Goal: Task Accomplishment & Management: Manage account settings

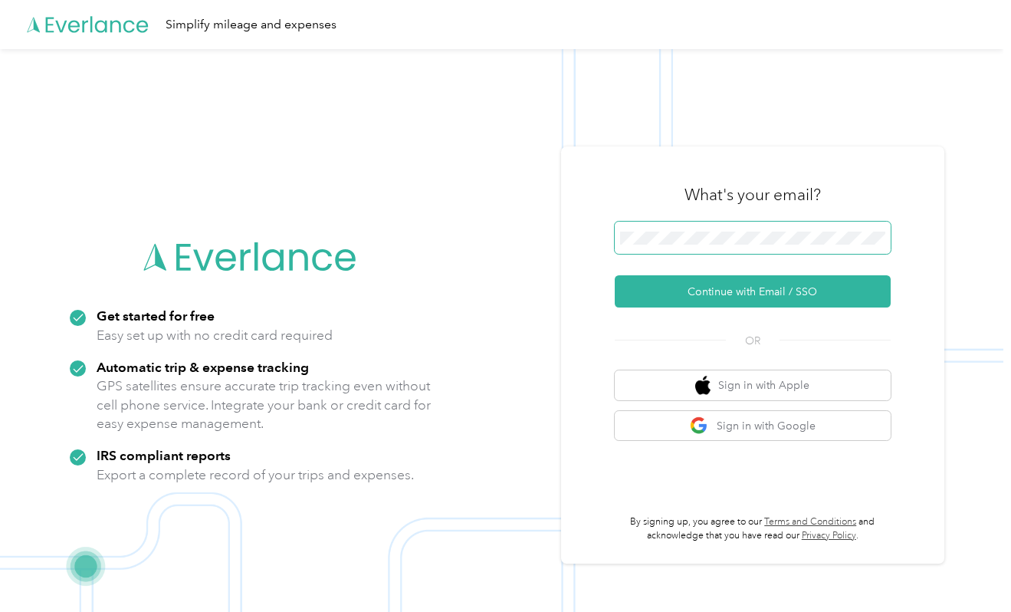
click at [648, 254] on span at bounding box center [753, 238] width 276 height 32
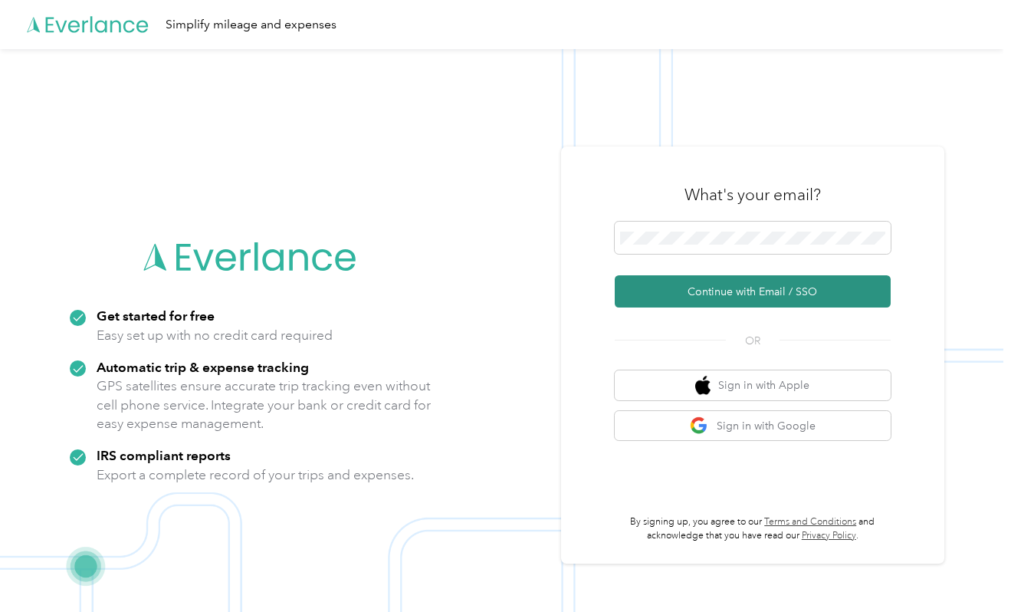
click at [644, 282] on button "Continue with Email / SSO" at bounding box center [753, 291] width 276 height 32
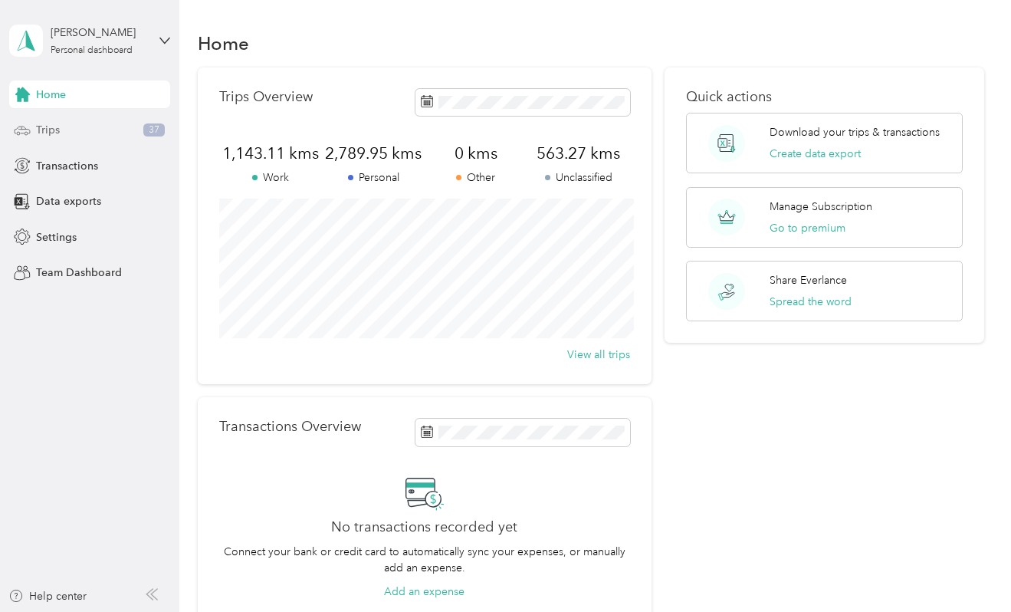
click at [95, 132] on div "Trips 37" at bounding box center [89, 131] width 161 height 28
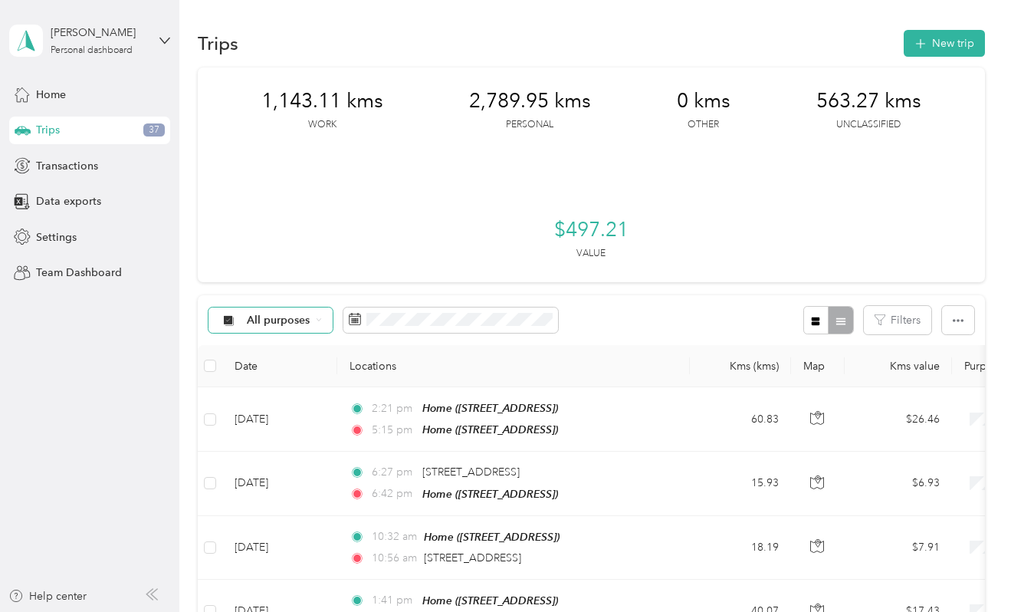
click at [263, 323] on span "All purposes" at bounding box center [279, 320] width 64 height 11
click at [267, 370] on span "Unclassified" at bounding box center [284, 374] width 74 height 16
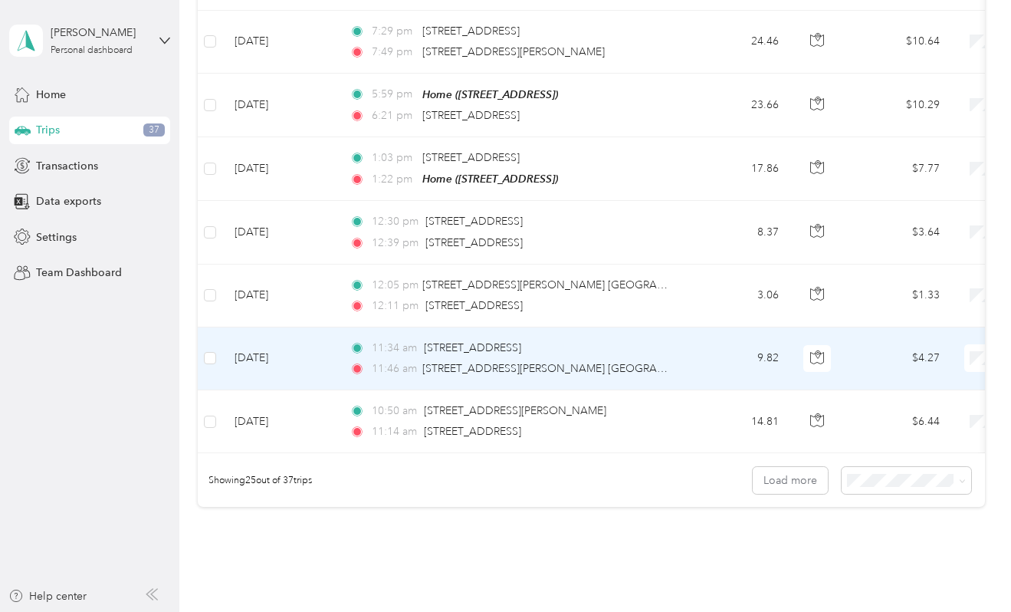
scroll to position [1579, 0]
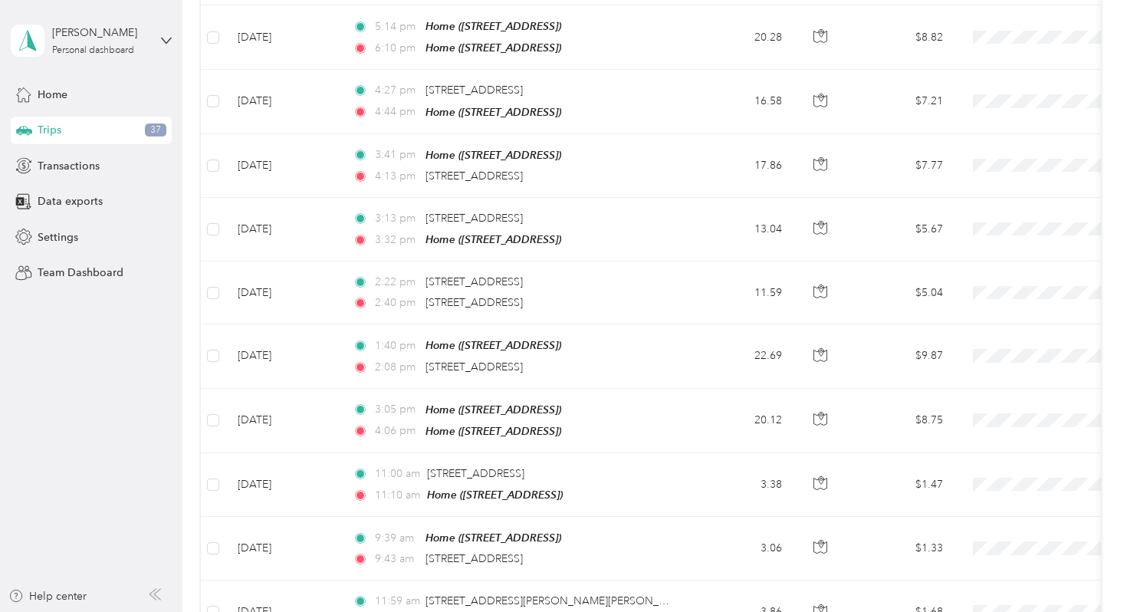
scroll to position [0, 0]
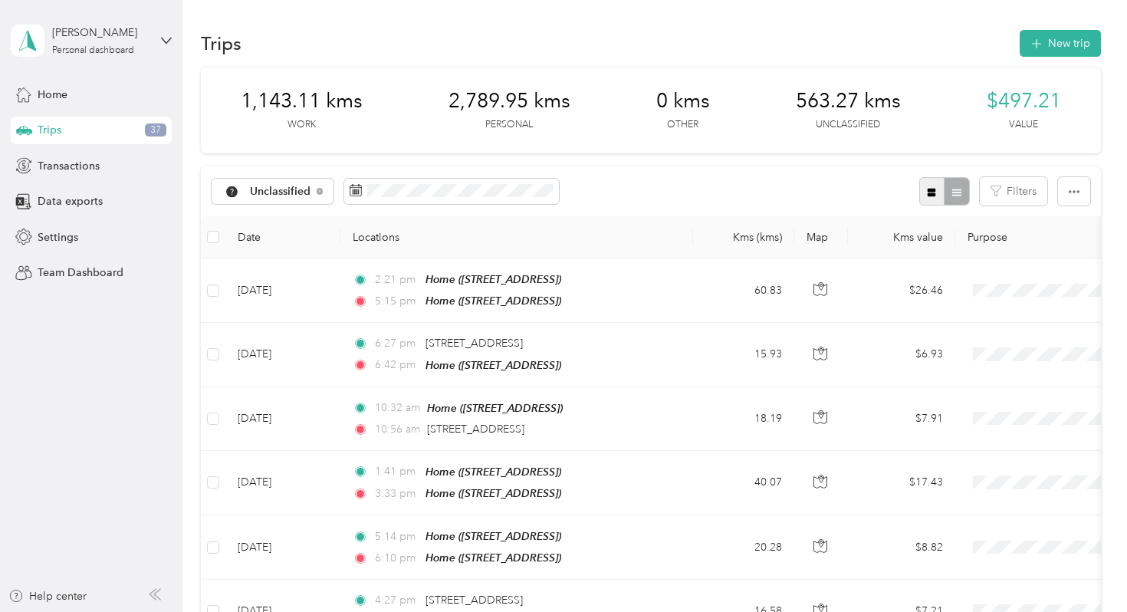
click at [937, 194] on icon "button" at bounding box center [931, 192] width 11 height 11
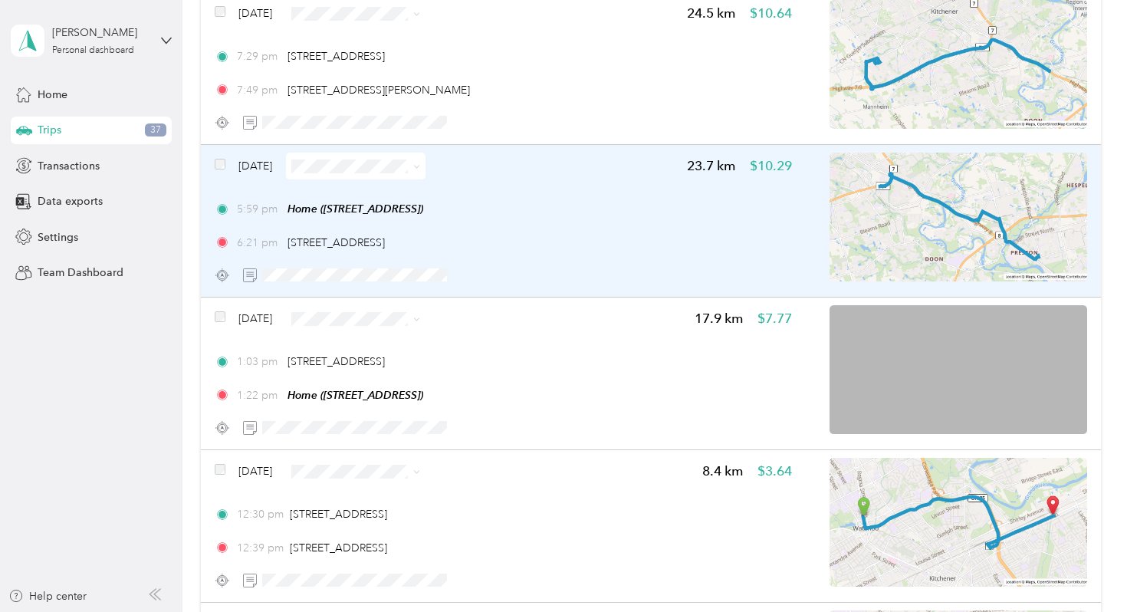
scroll to position [127, 0]
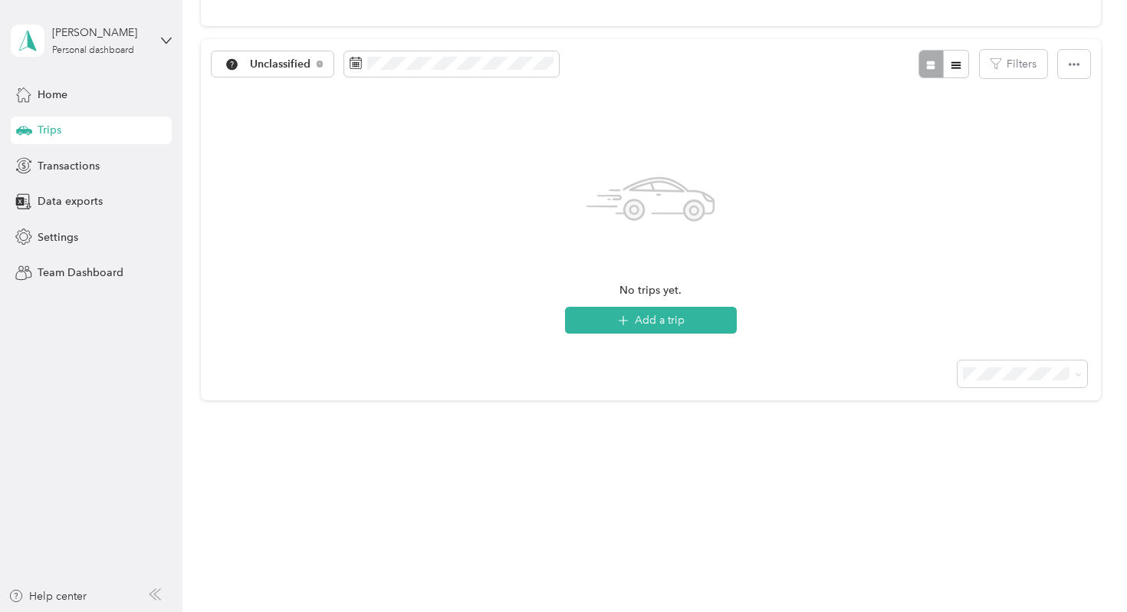
click at [82, 130] on div "Trips" at bounding box center [91, 131] width 161 height 28
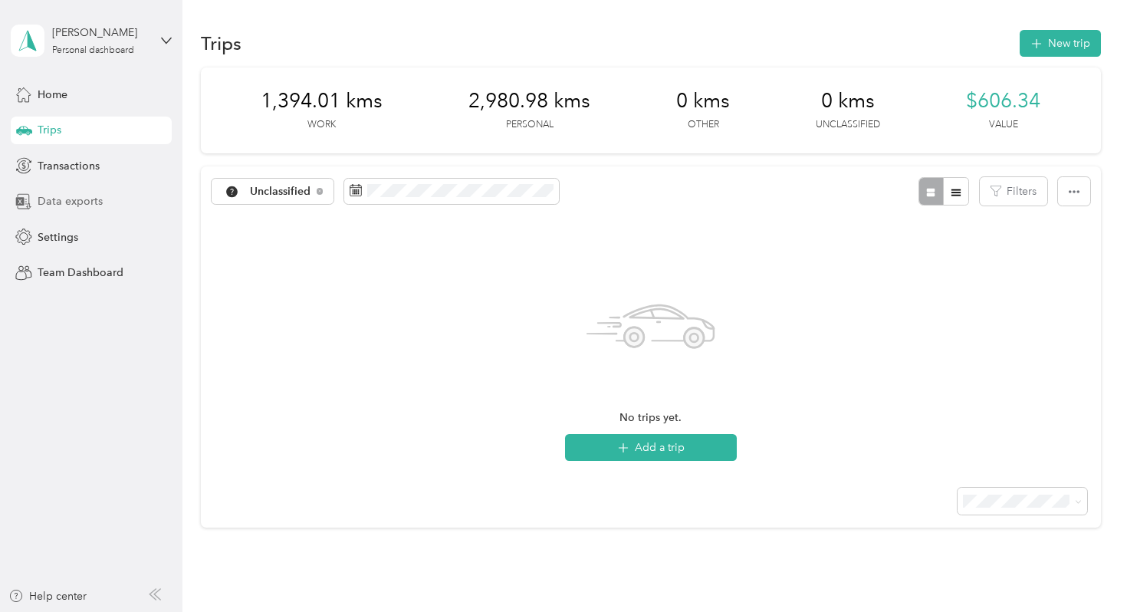
click at [57, 207] on span "Data exports" at bounding box center [70, 201] width 65 height 16
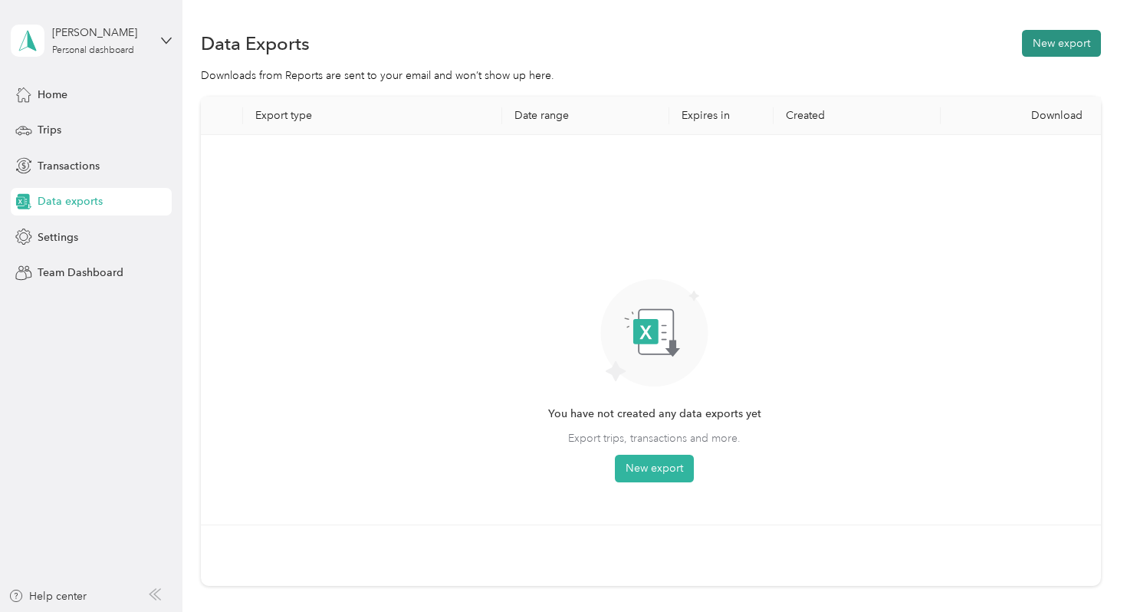
click at [1010, 46] on button "New export" at bounding box center [1061, 43] width 79 height 27
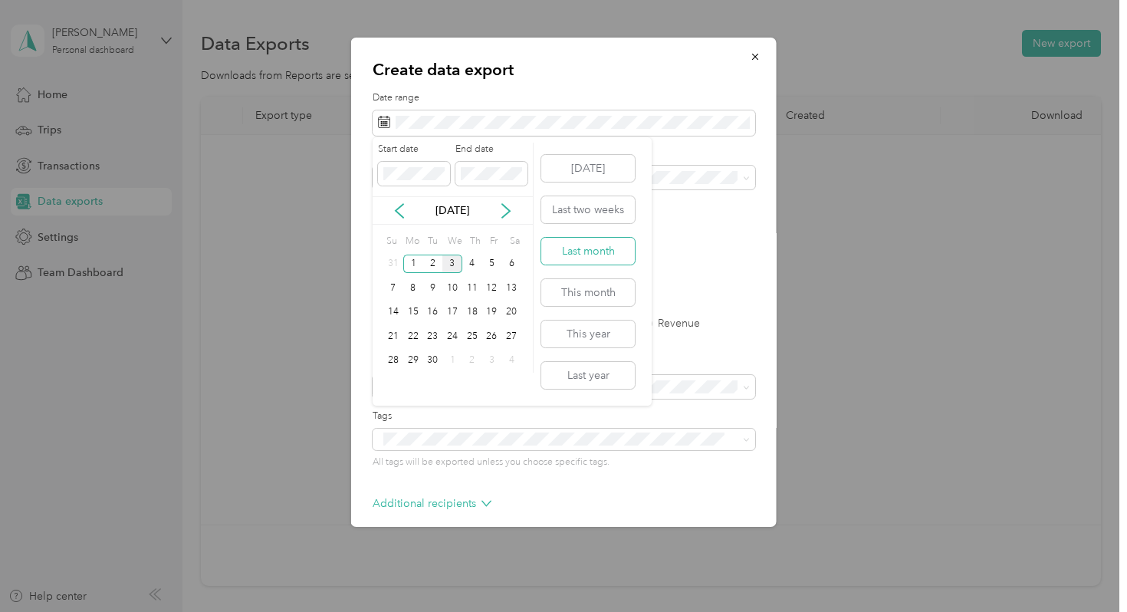
click at [570, 249] on button "Last month" at bounding box center [588, 251] width 94 height 27
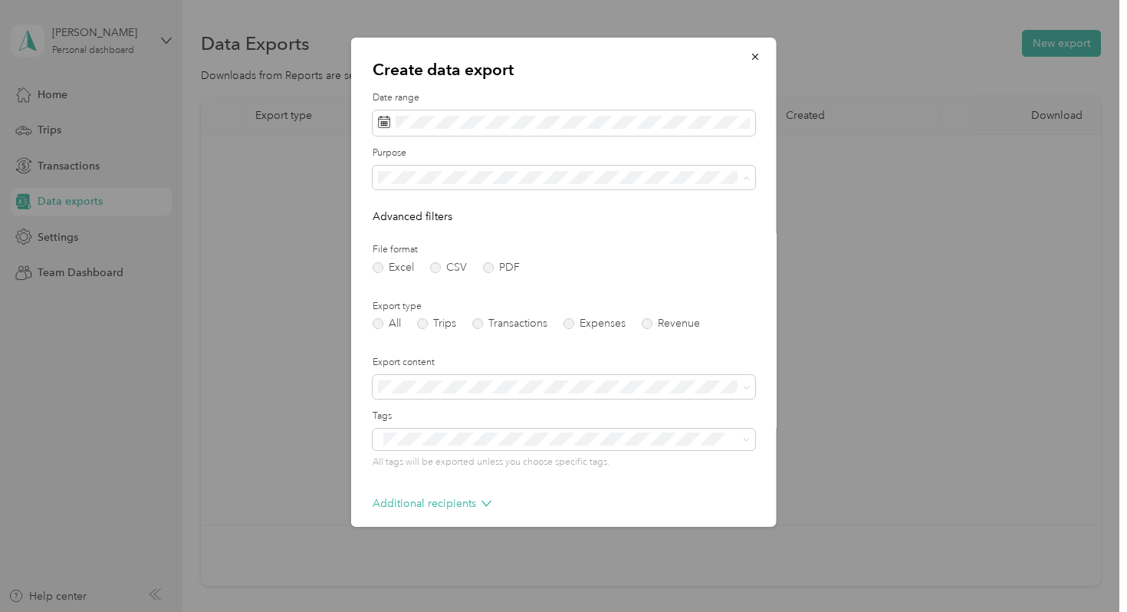
click at [400, 204] on div "All" at bounding box center [563, 204] width 361 height 16
click at [513, 262] on label "PDF" at bounding box center [501, 267] width 37 height 11
click at [439, 324] on label "Trips" at bounding box center [436, 323] width 39 height 11
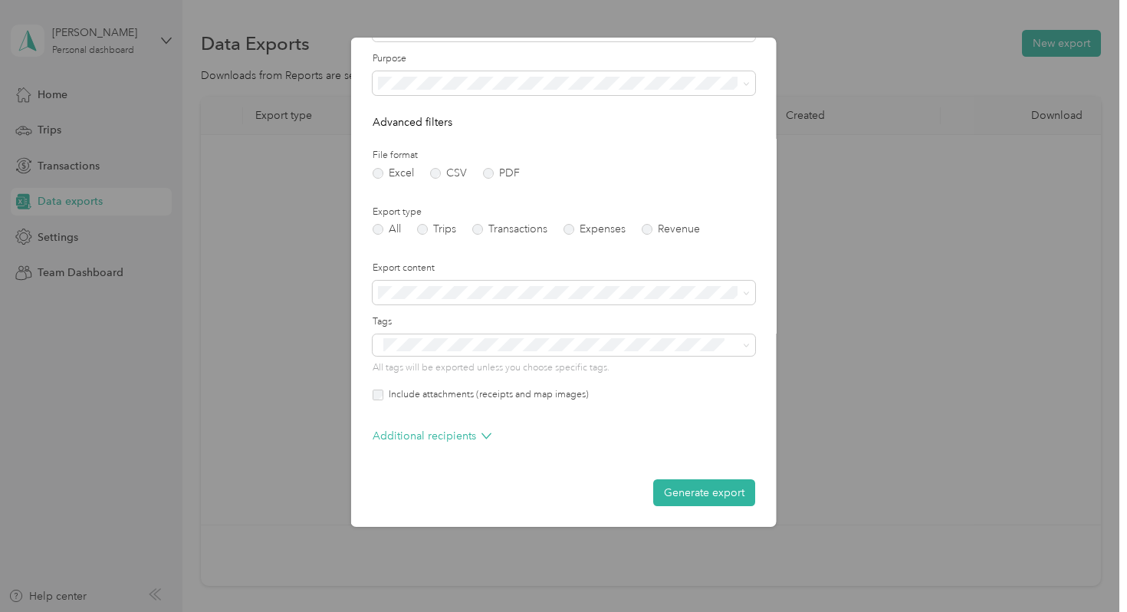
click at [563, 400] on label "Include attachments (receipts and map images)" at bounding box center [485, 395] width 205 height 14
click at [666, 483] on button "Generate export" at bounding box center [704, 492] width 102 height 27
